Goal: Information Seeking & Learning: Learn about a topic

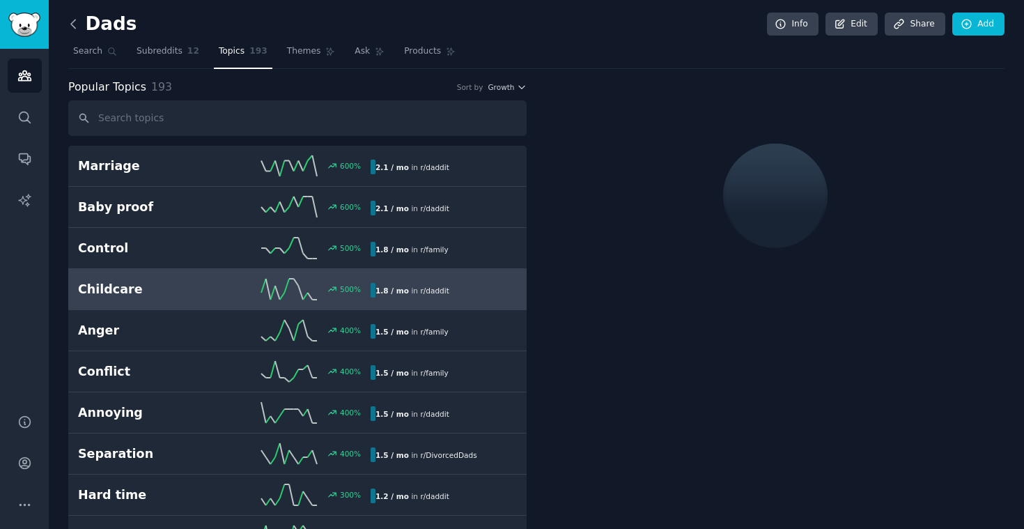
click at [72, 26] on icon at bounding box center [73, 24] width 15 height 15
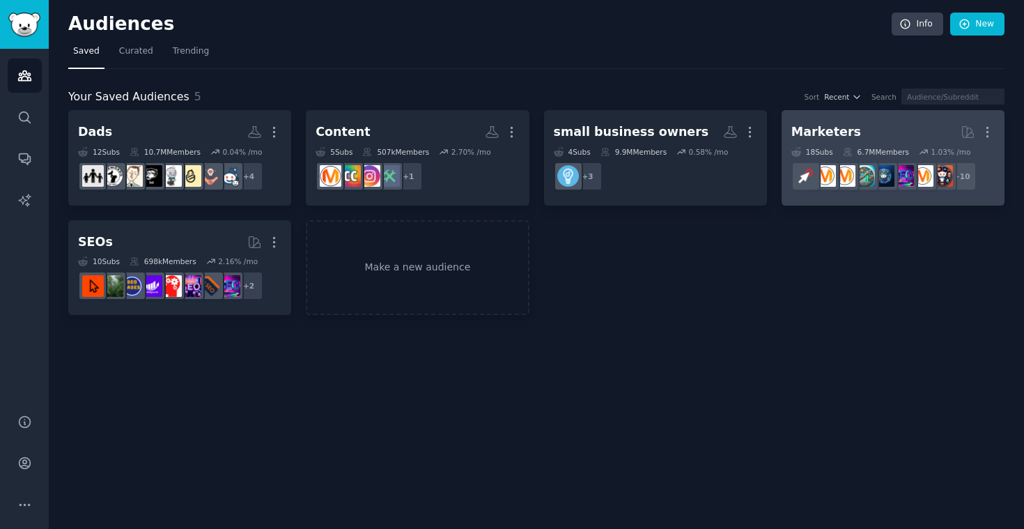
click at [928, 124] on h2 "Marketers More" at bounding box center [892, 132] width 203 height 24
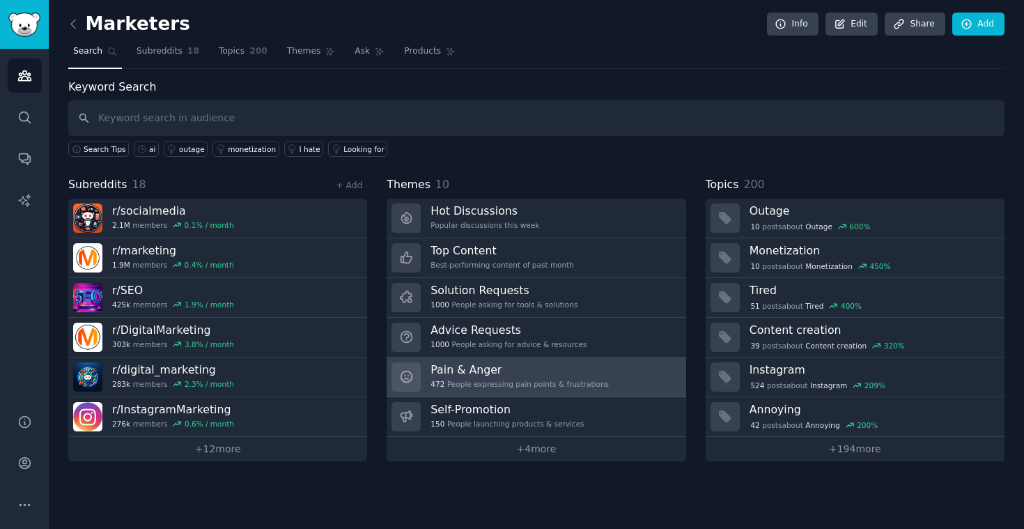
click at [475, 373] on h3 "Pain & Anger" at bounding box center [519, 369] width 178 height 15
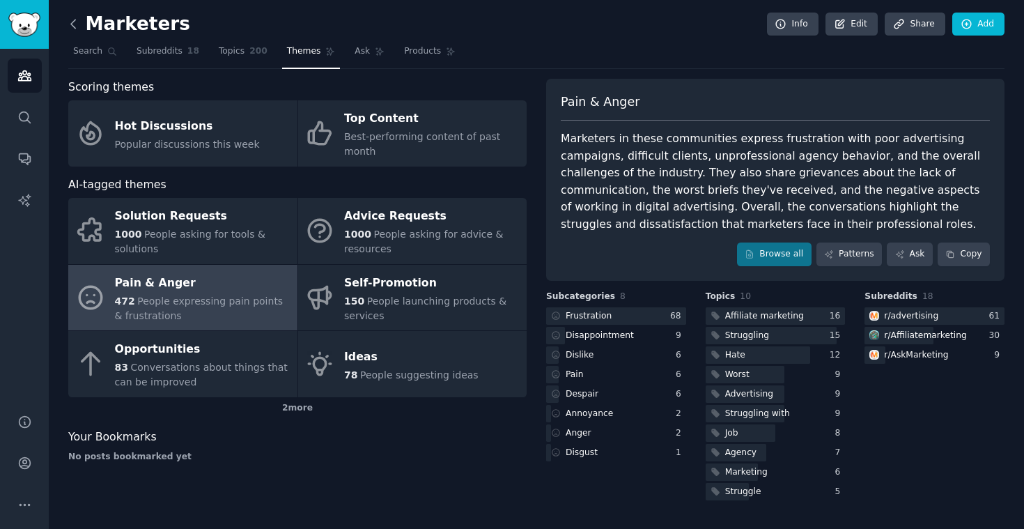
click at [70, 22] on icon at bounding box center [73, 24] width 15 height 15
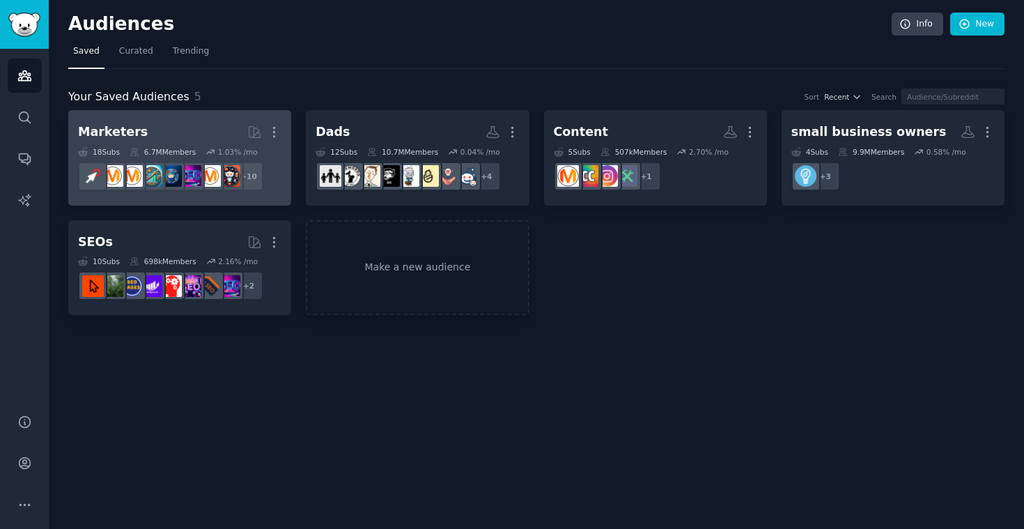
click at [155, 128] on h2 "Marketers More" at bounding box center [179, 132] width 203 height 24
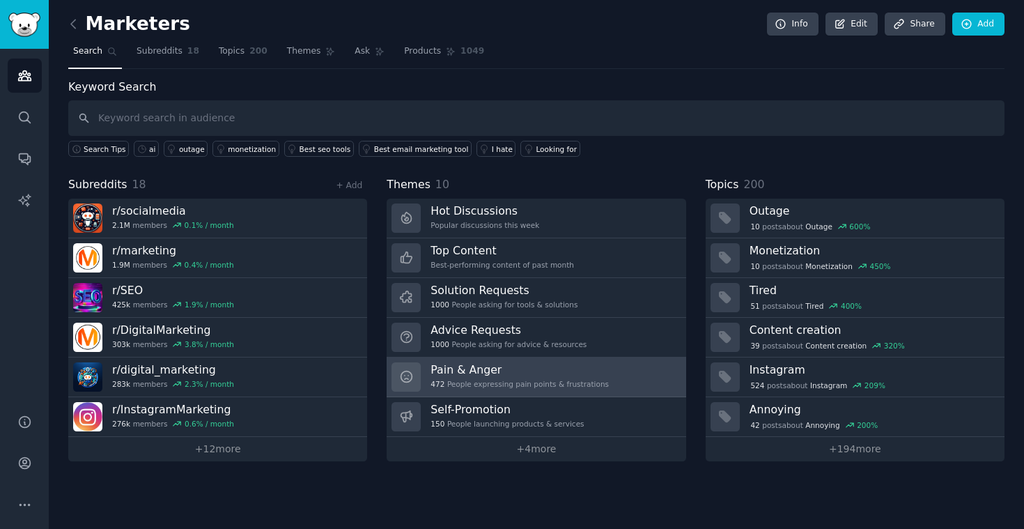
click at [471, 369] on h3 "Pain & Anger" at bounding box center [519, 369] width 178 height 15
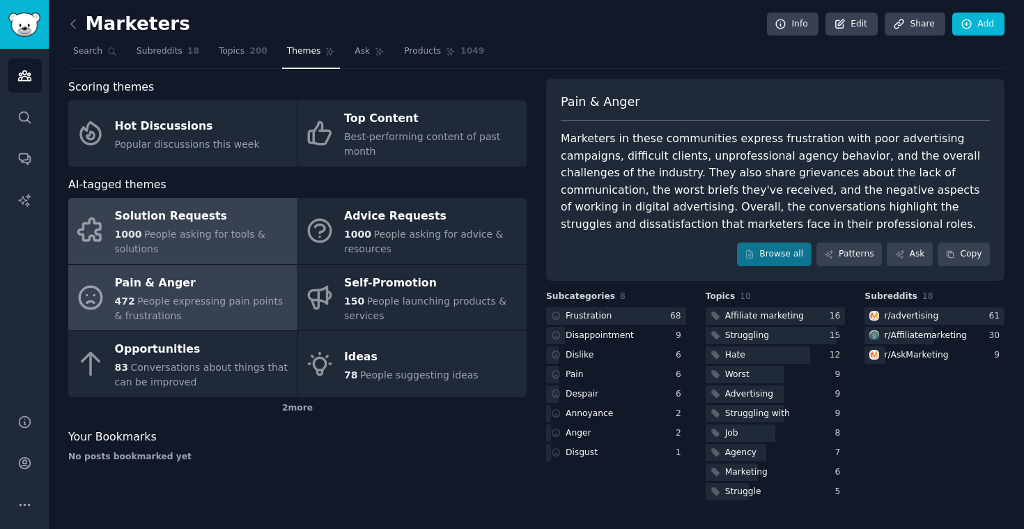
click at [175, 234] on span "People asking for tools & solutions" at bounding box center [190, 241] width 150 height 26
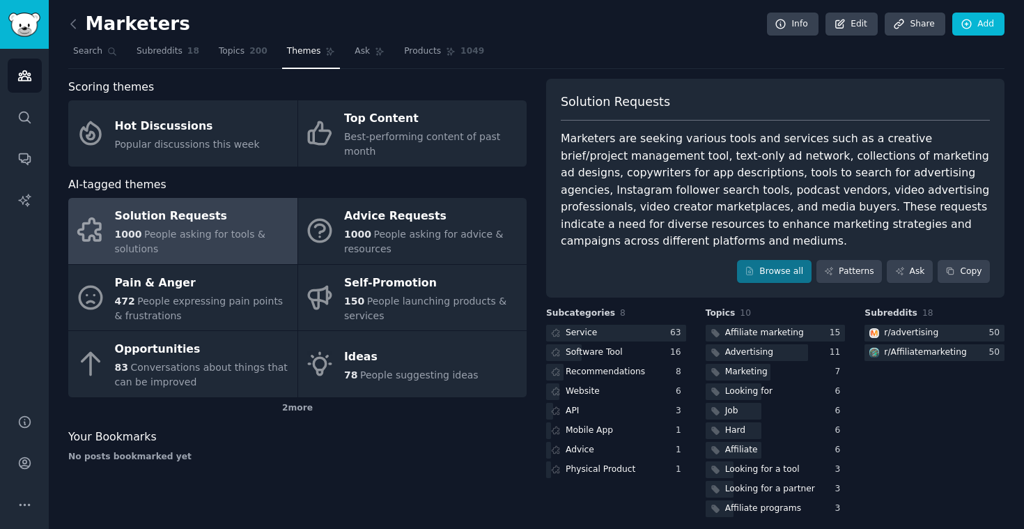
click at [366, 451] on div "No posts bookmarked yet" at bounding box center [297, 457] width 458 height 13
click at [614, 48] on nav "Search Subreddits 18 Topics 200 Themes Ask Products 1049" at bounding box center [536, 54] width 936 height 29
